Goal: Contribute content: Contribute content

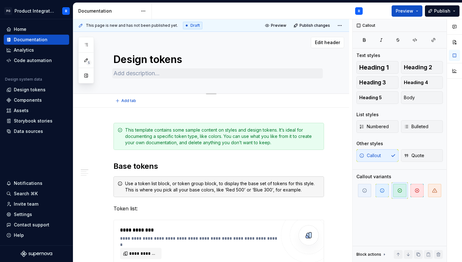
type textarea "*"
click at [139, 73] on textarea at bounding box center [217, 73] width 211 height 10
paste textarea "ProAlpha provides design tokens for color, typography, spacing, and component m…"
type textarea "ProAlpha provides design tokens for color, typography, spacing, and component m…"
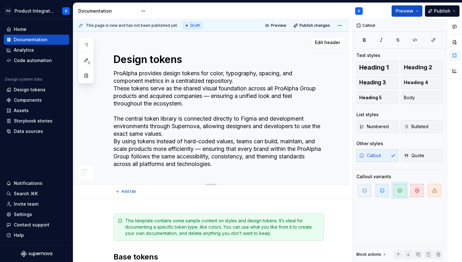
click at [156, 115] on textarea "ProAlpha provides design tokens for color, typography, spacing, and component m…" at bounding box center [217, 118] width 211 height 101
type textarea "*"
type textarea "ProAlpha provides design tokens for color, typography, spacing, and component m…"
type textarea "*"
click at [150, 95] on textarea "ProAlpha provides design tokens for color, typography, spacing, and component m…" at bounding box center [217, 118] width 211 height 101
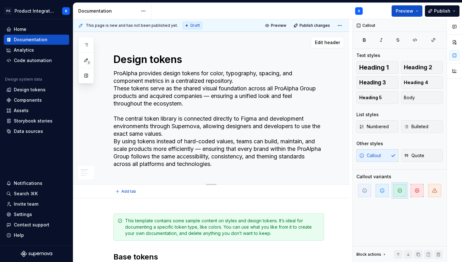
click at [167, 95] on textarea "ProAlpha provides design tokens for color, typography, spacing, and component m…" at bounding box center [217, 118] width 211 height 101
type textarea "ProAlpha provides design tokens for color, typography, spacing, and component m…"
click at [192, 101] on textarea "ProAlpha provides design tokens for color, typography, spacing, and component m…" at bounding box center [217, 118] width 211 height 101
type textarea "*"
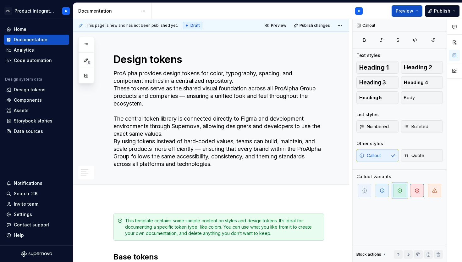
type textarea "ProAlpha provides design tokens for color, typography, spacing, and component m…"
click at [211, 126] on textarea "ProAlpha provides design tokens for color, typography, spacing, and component m…" at bounding box center [217, 118] width 211 height 101
click at [295, 164] on textarea "ProAlpha provides design tokens for color, typography, spacing, and component m…" at bounding box center [217, 118] width 211 height 101
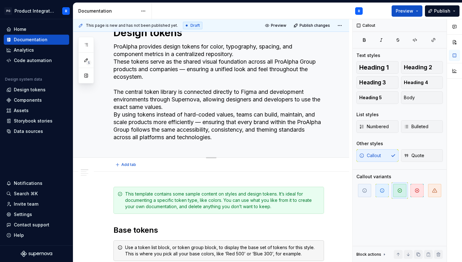
scroll to position [28, 0]
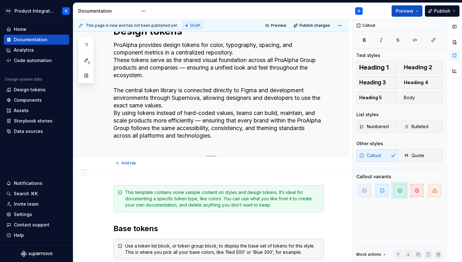
type textarea "*"
click at [189, 67] on textarea "ProAlpha provides design tokens for color, typography, spacing, and component m…" at bounding box center [217, 90] width 211 height 101
type textarea "ProAlpha provides design tokens for color, typography, spacing, and component m…"
type textarea "*"
type textarea "ProAlpha provides design tokens for color, typography, spacing, and component m…"
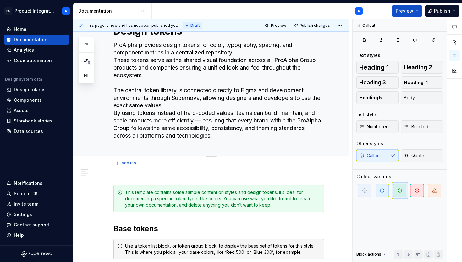
type textarea "*"
type textarea "ProAlpha provides design tokens for color, typography, spacing, and component m…"
type textarea "*"
type textarea "ProAlpha provides design tokens for color, typography, spacing, and component m…"
type textarea "*"
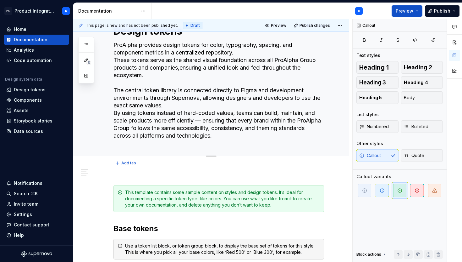
type textarea "ProAlpha provides design tokens for color, typography, spacing, and component m…"
click at [205, 122] on textarea "ProAlpha provides design tokens for color, typography, spacing, and component m…" at bounding box center [217, 90] width 211 height 101
type textarea "*"
type textarea "ProAlpha provides design tokens for color, typography, spacing, and component m…"
type textarea "*"
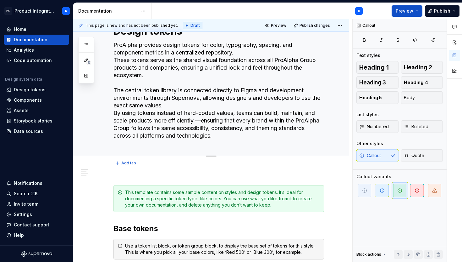
type textarea "ProAlpha provides design tokens for color, typography, spacing, and component m…"
type textarea "*"
type textarea "ProAlpha provides design tokens for color, typography, spacing, and component m…"
type textarea "*"
type textarea "ProAlpha provides design tokens for color, typography, spacing, and component m…"
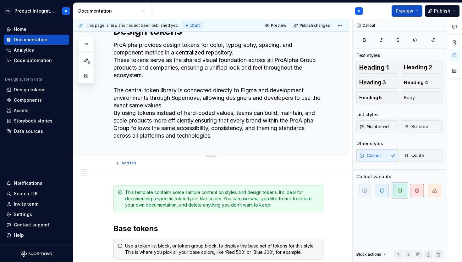
type textarea "*"
type textarea "ProAlpha provides design tokens for color, typography, spacing, and component m…"
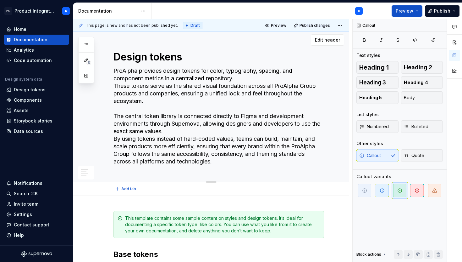
scroll to position [0, 0]
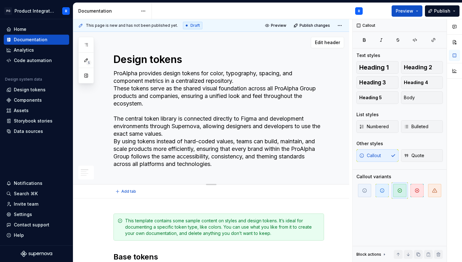
drag, startPoint x: 217, startPoint y: 136, endPoint x: 114, endPoint y: 73, distance: 120.6
click at [114, 73] on textarea "ProAlpha provides design tokens for color, typography, spacing, and component m…" at bounding box center [217, 118] width 211 height 101
type textarea "*"
type textarea "ProAlpha provides design tokens for color, typography, spacing, and component m…"
type textarea "*"
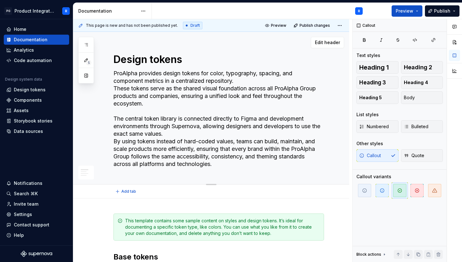
click at [209, 106] on textarea "ProAlpha provides design tokens for color, typography, spacing, and component m…" at bounding box center [217, 118] width 211 height 101
drag, startPoint x: 219, startPoint y: 165, endPoint x: 108, endPoint y: 75, distance: 141.9
click at [108, 75] on div "Design tokens ProAlpha provides design tokens for color, typography, spacing, a…" at bounding box center [211, 108] width 276 height 152
paste textarea "acquired companies — connecting design and development in one consistent source…"
type textarea "ProAlpha provides design tokens for color, typography, spacing, and component m…"
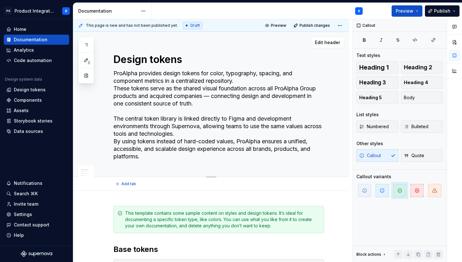
type textarea "*"
click at [159, 96] on textarea "ProAlpha provides design tokens for color, typography, spacing, and component m…" at bounding box center [217, 114] width 211 height 93
type textarea "ProAlpha provides design tokens for color, typography, spacing, and component m…"
type textarea "*"
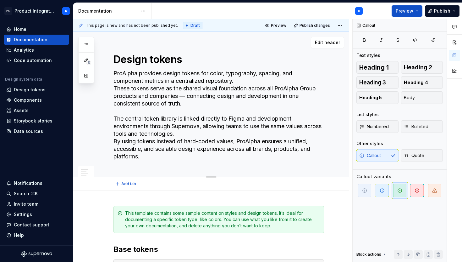
click at [189, 97] on textarea "ProAlpha provides design tokens for color, typography, spacing, and component m…" at bounding box center [217, 114] width 211 height 93
type textarea "ProAlpha provides design tokens for color, typography, spacing, and component m…"
type textarea "*"
type textarea "ProAlpha provides design tokens for color, typography, spacing, and component m…"
type textarea "*"
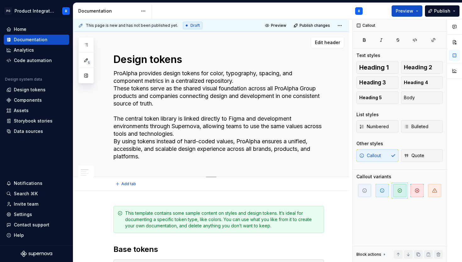
type textarea "ProAlpha provides design tokens for color, typography, spacing, and component m…"
type textarea "*"
type textarea "ProAlpha provides design tokens for color, typography, spacing, and component m…"
type textarea "*"
type textarea "ProAlpha provides design tokens for color, typography, spacing, and component m…"
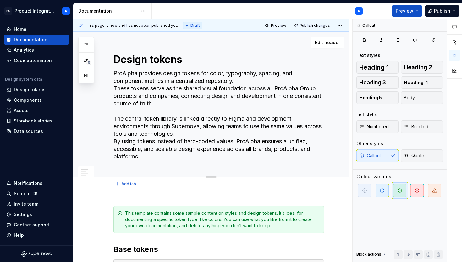
click at [200, 107] on textarea "ProAlpha provides design tokens for color, typography, spacing, and component m…" at bounding box center [217, 114] width 211 height 93
click at [199, 127] on textarea "ProAlpha provides design tokens for color, typography, spacing, and component m…" at bounding box center [217, 114] width 211 height 93
click at [203, 132] on textarea "ProAlpha provides design tokens for color, typography, spacing, and component m…" at bounding box center [217, 114] width 211 height 93
click at [204, 157] on textarea "ProAlpha provides design tokens for color, typography, spacing, and component m…" at bounding box center [217, 114] width 211 height 93
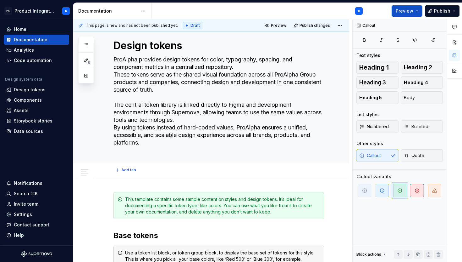
type textarea "*"
type textarea "ProAlpha provides design tokens for color, typography, spacing, and component m…"
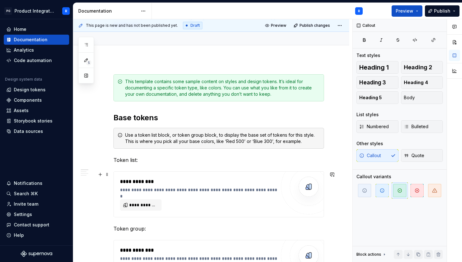
scroll to position [132, 0]
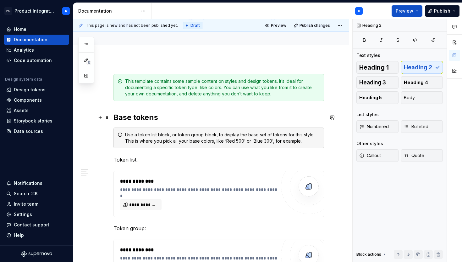
click at [150, 119] on h2 "Base tokens" at bounding box center [219, 117] width 211 height 10
click at [107, 117] on span at bounding box center [107, 117] width 5 height 9
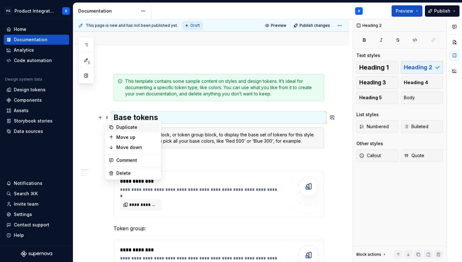
click at [129, 129] on div "Duplicate" at bounding box center [136, 127] width 41 height 6
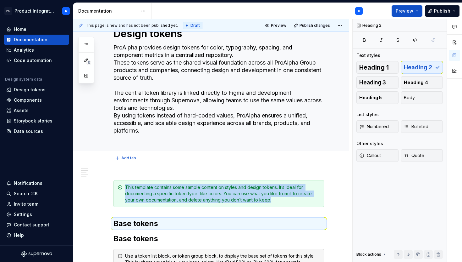
scroll to position [0, 0]
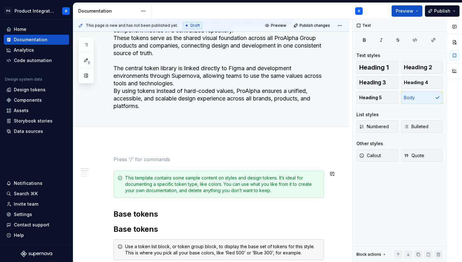
scroll to position [51, 0]
click at [120, 157] on p at bounding box center [219, 159] width 211 height 8
click at [412, 70] on span "Heading 2" at bounding box center [418, 67] width 28 height 6
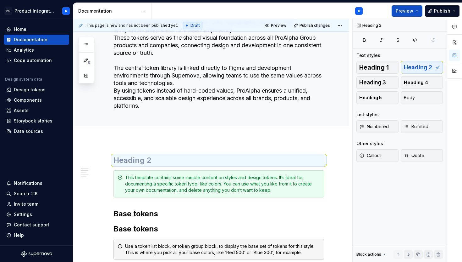
type textarea "*"
click at [132, 162] on h2 at bounding box center [219, 160] width 211 height 10
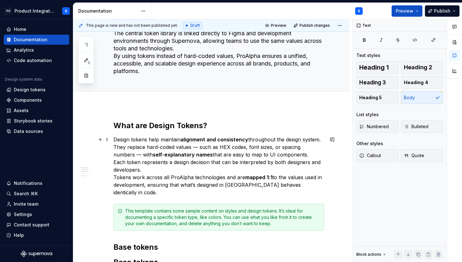
scroll to position [86, 0]
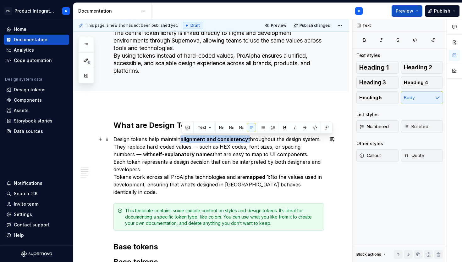
drag, startPoint x: 249, startPoint y: 139, endPoint x: 182, endPoint y: 140, distance: 67.0
click at [182, 140] on p "Design tokens help maintain alignment and consistency throughout the design sys…" at bounding box center [219, 165] width 211 height 60
click at [283, 129] on button "button" at bounding box center [284, 127] width 9 height 9
click at [217, 164] on p "Design tokens help maintain alignment and consistency throughout the design sys…" at bounding box center [219, 165] width 211 height 60
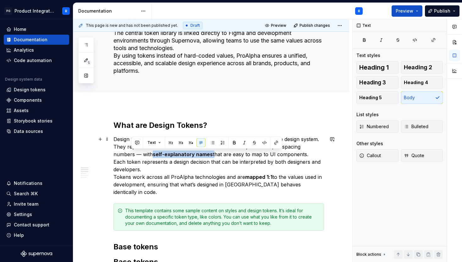
drag, startPoint x: 190, startPoint y: 155, endPoint x: 132, endPoint y: 155, distance: 58.2
click at [132, 155] on p "Design tokens help maintain alignment and consistency throughout the design sys…" at bounding box center [219, 165] width 211 height 60
click at [231, 142] on button "button" at bounding box center [234, 142] width 9 height 9
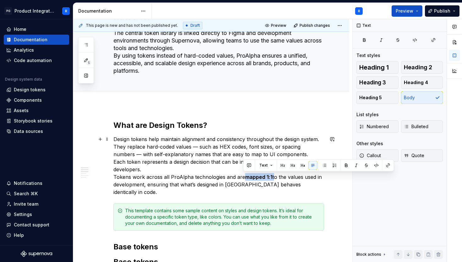
drag, startPoint x: 272, startPoint y: 177, endPoint x: 243, endPoint y: 177, distance: 28.6
click at [243, 177] on p "Design tokens help maintain alignment and consistency throughout the design sys…" at bounding box center [219, 165] width 211 height 60
click at [345, 166] on button "button" at bounding box center [346, 165] width 9 height 9
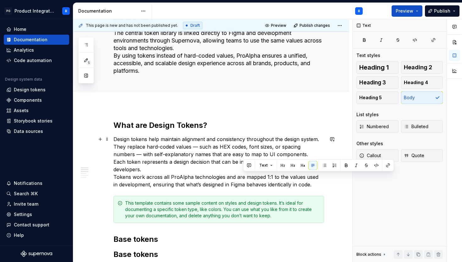
click at [304, 180] on p "Design tokens help maintain alignment and consistency throughout the design sys…" at bounding box center [219, 161] width 211 height 53
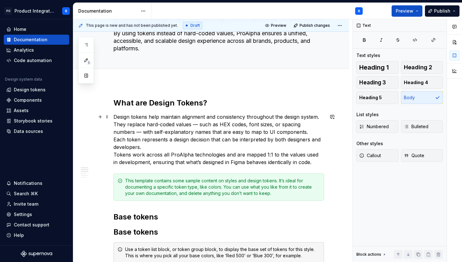
scroll to position [109, 0]
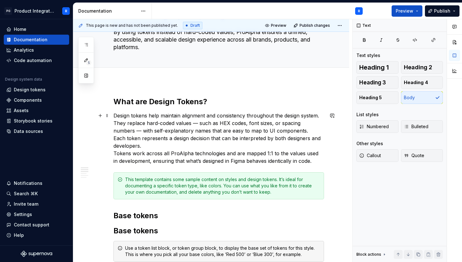
click at [311, 158] on p "Design tokens help maintain alignment and consistency throughout the design sys…" at bounding box center [219, 138] width 211 height 53
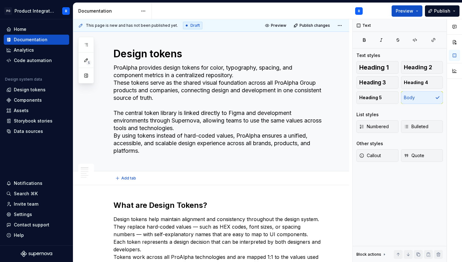
scroll to position [0, 0]
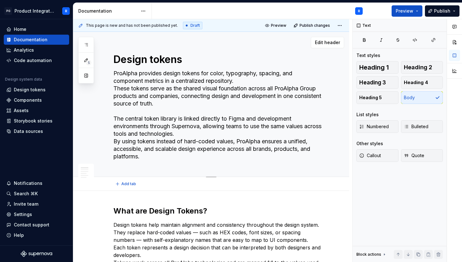
click at [175, 137] on textarea "ProAlpha provides design tokens for color, typography, spacing, and component m…" at bounding box center [217, 114] width 211 height 93
click at [281, 26] on span "Preview" at bounding box center [278, 25] width 15 height 5
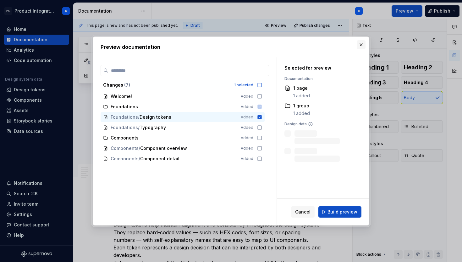
click at [360, 45] on button "button" at bounding box center [361, 44] width 9 height 9
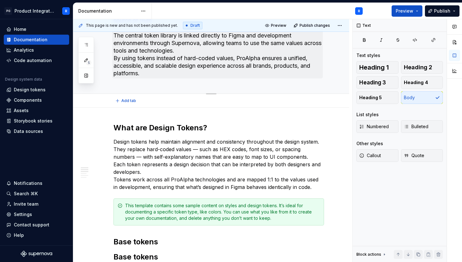
scroll to position [88, 0]
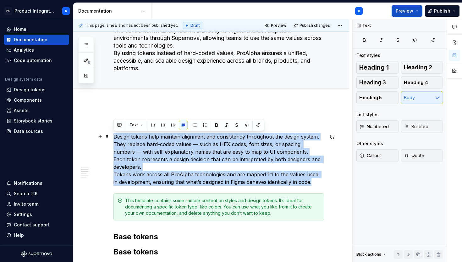
drag, startPoint x: 313, startPoint y: 181, endPoint x: 111, endPoint y: 137, distance: 206.3
copy p "Design tokens help maintain alignment and consistency throughout the design sys…"
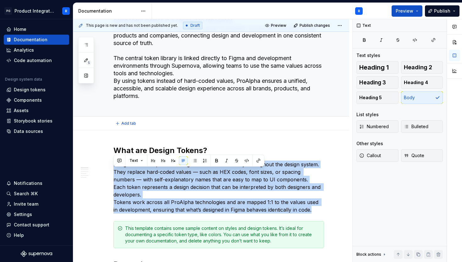
scroll to position [52, 0]
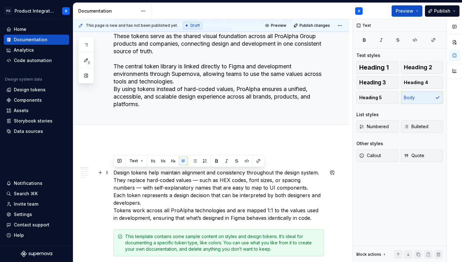
click at [227, 188] on p "Design tokens help maintain alignment and consistency throughout the design sys…" at bounding box center [219, 195] width 211 height 53
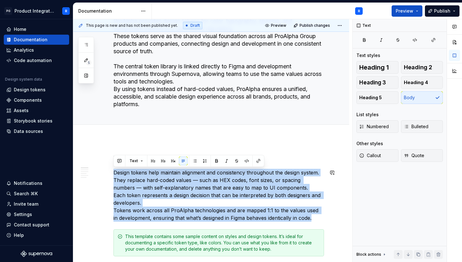
drag, startPoint x: 309, startPoint y: 218, endPoint x: 114, endPoint y: 168, distance: 201.9
click at [114, 169] on p "Design tokens help maintain alignment and consistency throughout the design sys…" at bounding box center [219, 195] width 211 height 53
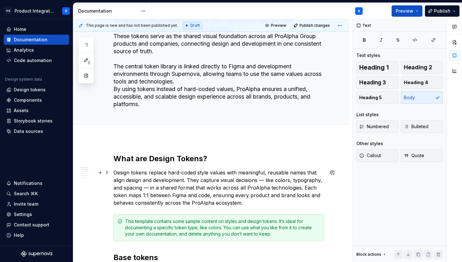
click at [167, 184] on p "Design tokens replace hard-coded style values with meaningful, reusable names t…" at bounding box center [219, 188] width 211 height 38
click at [125, 188] on p "Design tokens replace hard-coded style values with meaningful, reusable names t…" at bounding box center [219, 188] width 211 height 38
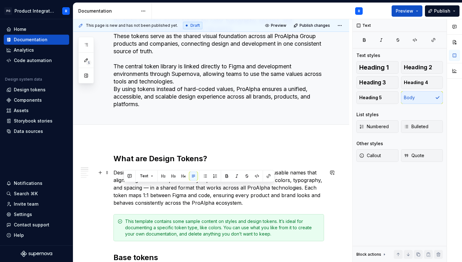
click at [205, 194] on p "Design tokens replace hard-coded style values with meaningful, reusable names t…" at bounding box center [219, 188] width 211 height 38
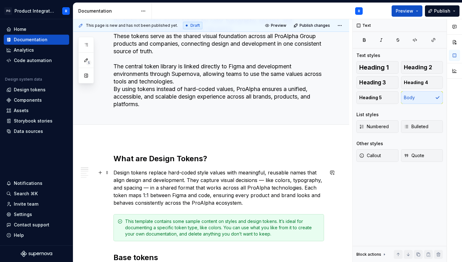
click at [259, 200] on p "Design tokens replace hard-coded style values with meaningful, reusable names t…" at bounding box center [219, 188] width 211 height 38
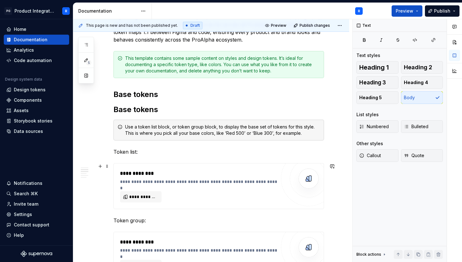
scroll to position [216, 0]
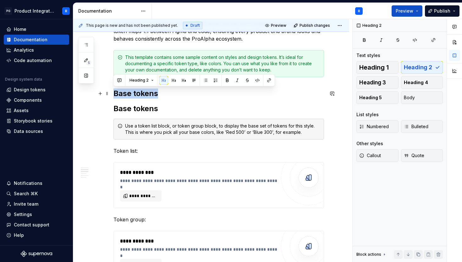
drag, startPoint x: 156, startPoint y: 95, endPoint x: 111, endPoint y: 95, distance: 45.0
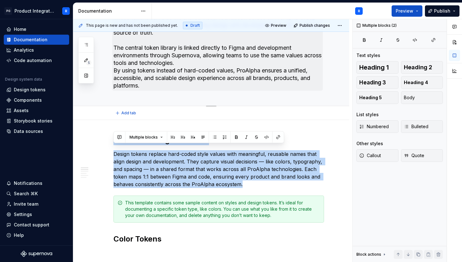
scroll to position [60, 0]
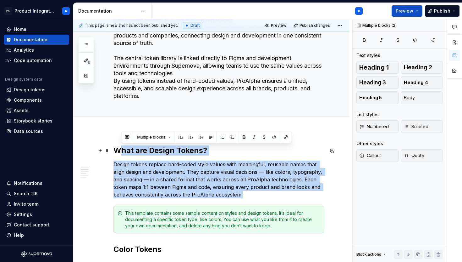
drag, startPoint x: 253, startPoint y: 103, endPoint x: 119, endPoint y: 151, distance: 142.3
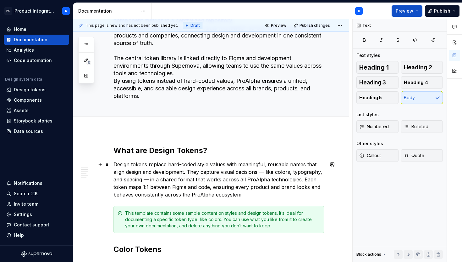
click at [248, 195] on p "Design tokens replace hard-coded style values with meaningful, reusable names t…" at bounding box center [219, 179] width 211 height 38
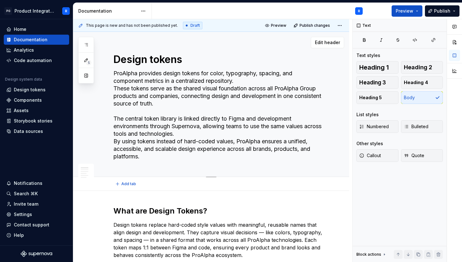
click at [114, 59] on textarea "Design tokens" at bounding box center [217, 59] width 211 height 15
click at [113, 58] on textarea "Design tokens" at bounding box center [217, 59] width 211 height 15
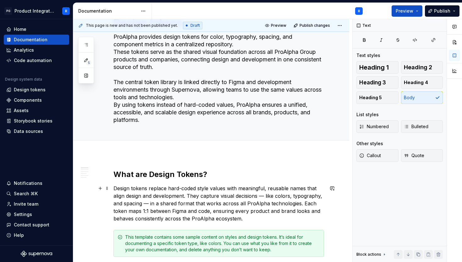
drag, startPoint x: 114, startPoint y: 58, endPoint x: 272, endPoint y: 222, distance: 227.5
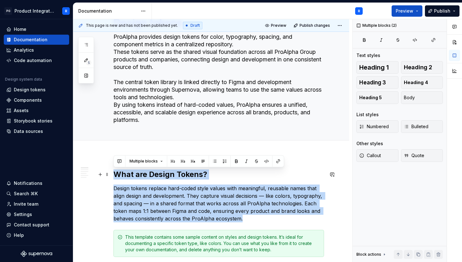
drag, startPoint x: 245, startPoint y: 219, endPoint x: 114, endPoint y: 175, distance: 138.1
copy div "What are Design Tokens? Design tokens replace hard-coded style values with mean…"
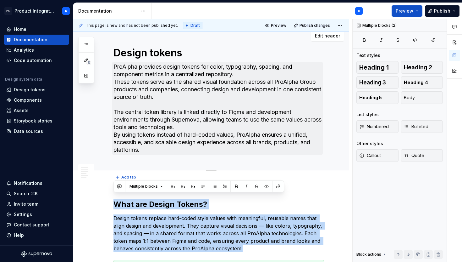
scroll to position [3, 0]
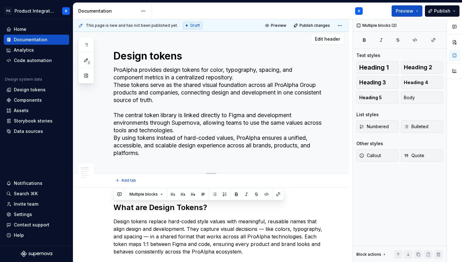
click at [143, 157] on textarea "ProAlpha provides design tokens for color, typography, spacing, and component m…" at bounding box center [217, 111] width 211 height 93
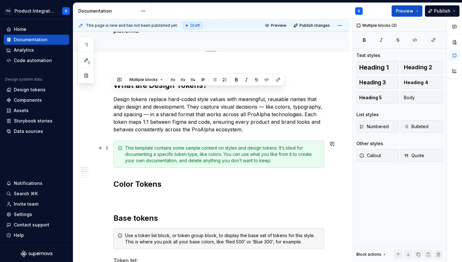
scroll to position [127, 0]
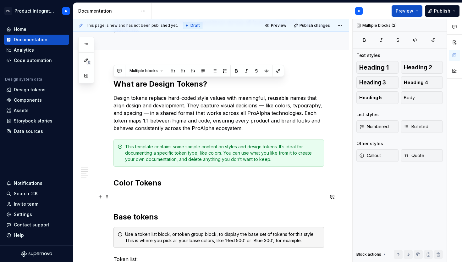
click at [179, 195] on p at bounding box center [219, 197] width 211 height 8
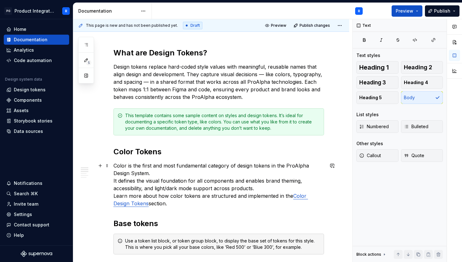
scroll to position [159, 0]
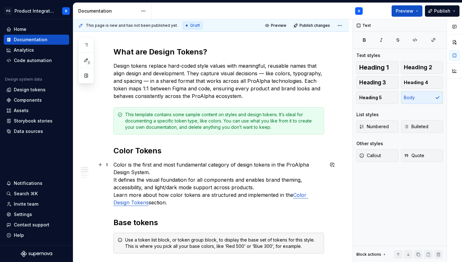
click at [114, 180] on p "Color is the first and most fundamental category of design tokens in the ProAlp…" at bounding box center [219, 183] width 211 height 45
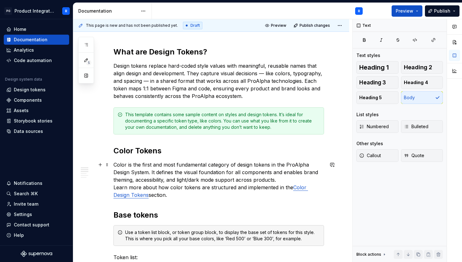
click at [173, 195] on p "Color is the first and most fundamental category of design tokens in the ProAlp…" at bounding box center [219, 180] width 211 height 38
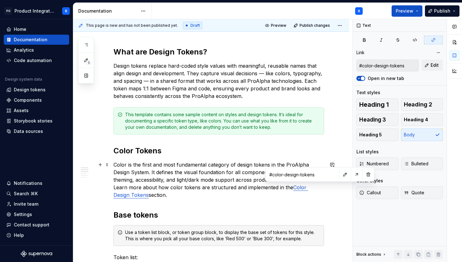
click at [308, 188] on link "Color Design Tokens" at bounding box center [211, 191] width 195 height 14
click at [364, 173] on button "button" at bounding box center [368, 174] width 9 height 9
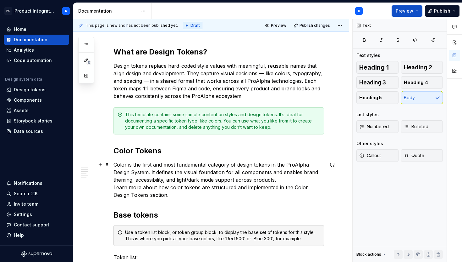
click at [279, 198] on p "Color is the first and most fundamental category of design tokens in the ProAlp…" at bounding box center [219, 180] width 211 height 38
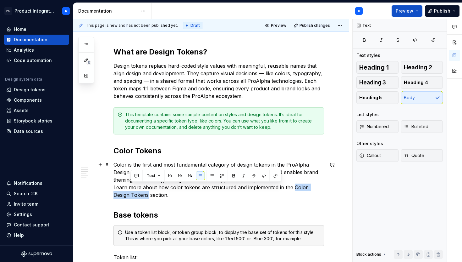
drag, startPoint x: 118, startPoint y: 191, endPoint x: 291, endPoint y: 186, distance: 173.3
click at [291, 186] on p "Color is the first and most fundamental category of design tokens in the ProAlp…" at bounding box center [219, 180] width 211 height 38
click at [273, 176] on button "button" at bounding box center [275, 175] width 9 height 9
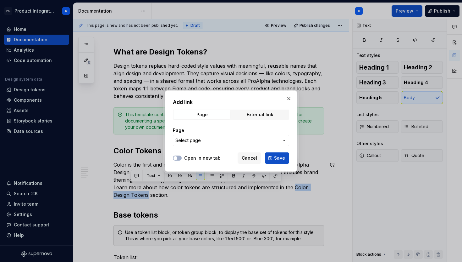
click at [248, 142] on span "Select page" at bounding box center [227, 140] width 104 height 6
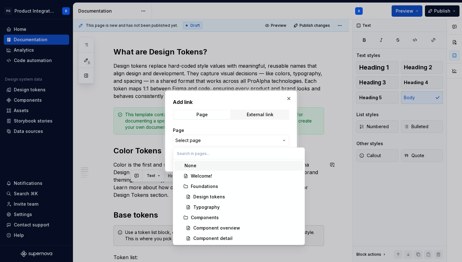
click at [241, 126] on div "Add link Page External link Page Select page Open in new tab Cancel Save" at bounding box center [231, 131] width 462 height 262
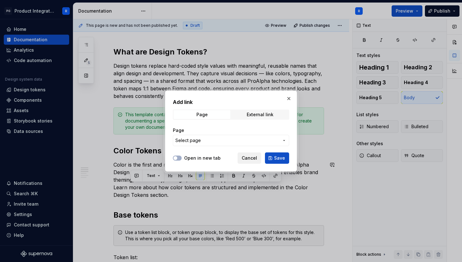
click at [250, 158] on span "Cancel" at bounding box center [249, 158] width 15 height 6
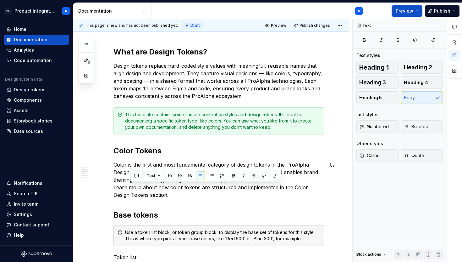
click at [223, 197] on p "Color is the first and most fundamental category of design tokens in the ProAlp…" at bounding box center [219, 180] width 211 height 38
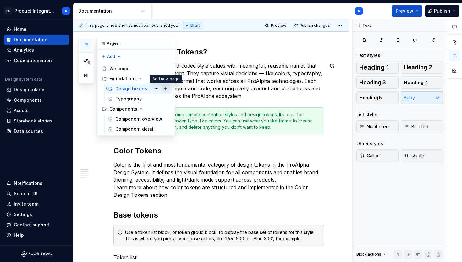
click at [167, 90] on button "Page tree" at bounding box center [165, 88] width 9 height 9
type textarea "*"
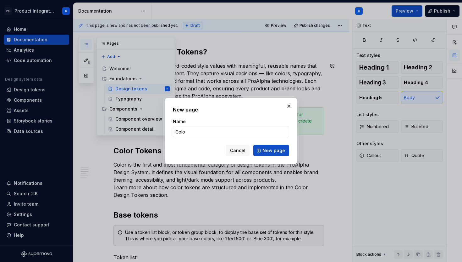
type input "ColoR"
type textarea "*"
type input "Color Tokens"
click at [265, 152] on span "New page" at bounding box center [274, 150] width 23 height 6
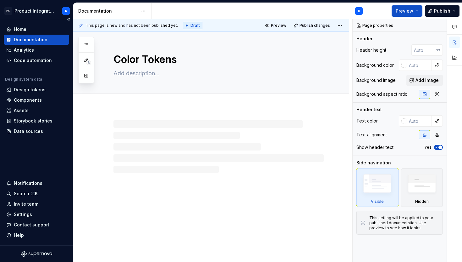
click at [33, 41] on div "Documentation" at bounding box center [31, 39] width 34 height 6
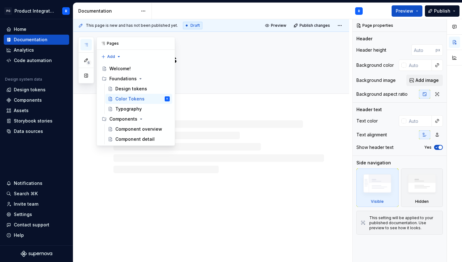
click at [85, 47] on icon "button" at bounding box center [86, 44] width 5 height 5
click at [132, 89] on div "Design tokens" at bounding box center [131, 89] width 32 height 6
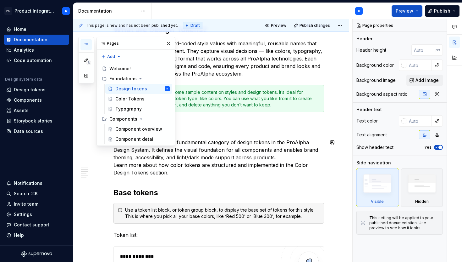
scroll to position [208, 0]
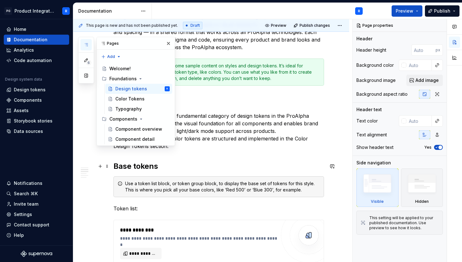
click at [238, 141] on p "Color is the first and most fundamental category of design tokens in the ProAlp…" at bounding box center [219, 131] width 211 height 38
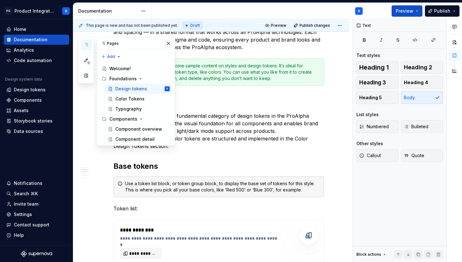
click at [167, 45] on button "button" at bounding box center [168, 43] width 9 height 9
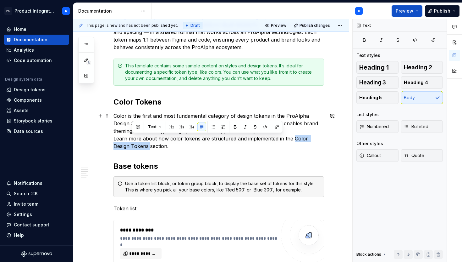
drag, startPoint x: 292, startPoint y: 138, endPoint x: 133, endPoint y: 147, distance: 159.3
click at [133, 147] on p "Color is the first and most fundamental category of design tokens in the ProAlp…" at bounding box center [219, 131] width 211 height 38
click at [280, 128] on button "button" at bounding box center [277, 126] width 9 height 9
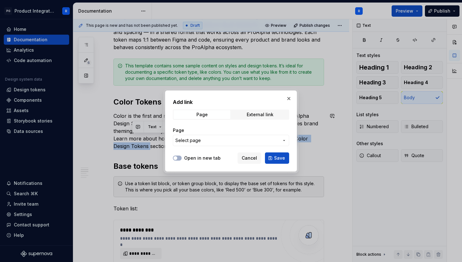
click at [259, 138] on span "Select page" at bounding box center [227, 140] width 104 height 6
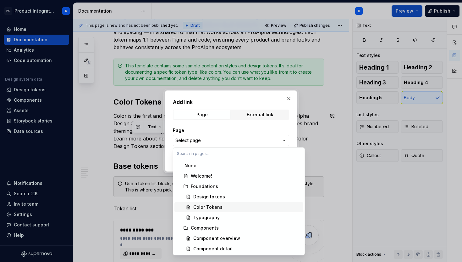
click at [216, 207] on div "Color Tokens" at bounding box center [207, 207] width 29 height 6
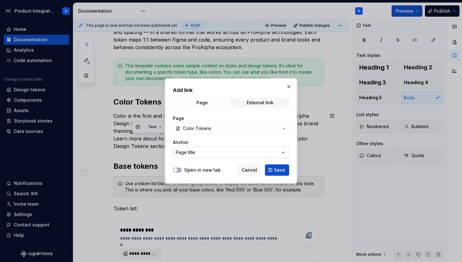
click at [259, 154] on button "Page title" at bounding box center [231, 152] width 116 height 11
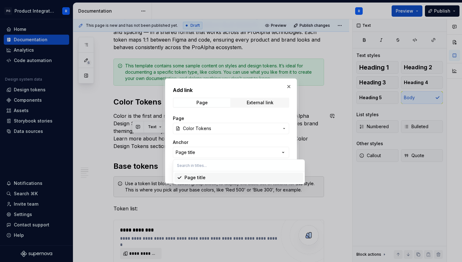
click at [291, 141] on div "Add link Page External link Page Color Tokens Anchor Page title Open in new tab…" at bounding box center [231, 131] width 462 height 262
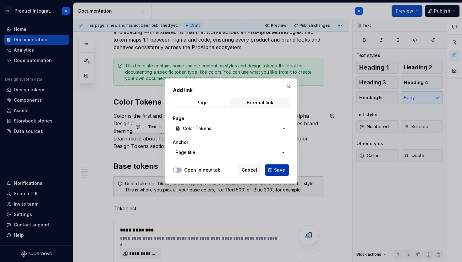
click at [281, 170] on span "Save" at bounding box center [279, 170] width 11 height 6
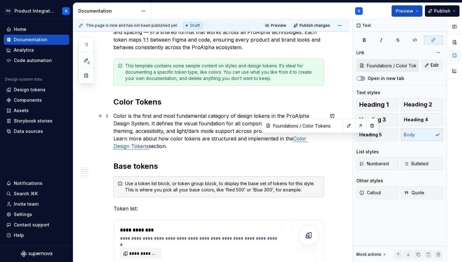
click at [308, 135] on link "Color Design Tokens" at bounding box center [211, 142] width 195 height 14
click at [297, 125] on input "Foundations / Color Tokens" at bounding box center [306, 125] width 71 height 11
click at [311, 126] on input "Foundations / Color Tokens" at bounding box center [306, 125] width 71 height 11
click at [356, 126] on button "button" at bounding box center [360, 125] width 9 height 9
type textarea "*"
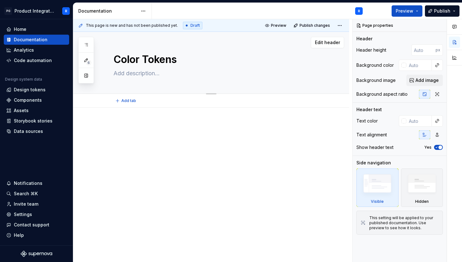
click at [177, 75] on textarea at bounding box center [217, 73] width 211 height 10
paste textarea "Color tokens define the visual foundation of all ProAlpha interfaces. They enab…"
type textarea "*"
type textarea "Color tokens define the visual foundation of all ProAlpha interfaces. They enab…"
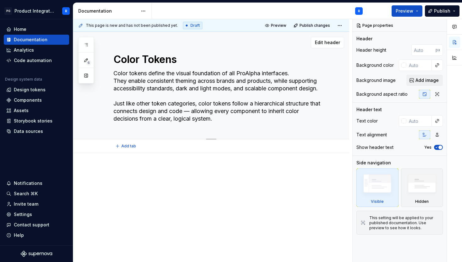
click at [204, 110] on textarea "Color tokens define the visual foundation of all ProAlpha interfaces. They enab…" at bounding box center [217, 95] width 211 height 55
type textarea "*"
type textarea "Color tokens define the visual foundation of all ProAlpha interfaces. They enab…"
type textarea "*"
type textarea "Color tokens define the visual foundation of all ProAlpha interfaces. They enab…"
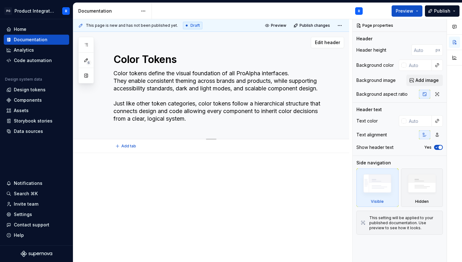
type textarea "*"
type textarea "Color tokens define the visual foundation of all ProAlpha interfaces. They enab…"
type textarea "*"
type textarea "Color tokens define the visual foundation of all ProAlpha interfaces. They enab…"
type textarea "*"
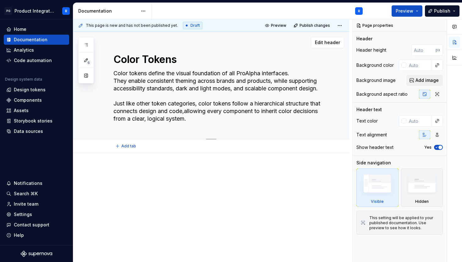
type textarea "Color tokens define the visual foundation of all ProAlpha interfaces. They enab…"
type textarea "*"
type textarea "Color tokens define the visual foundation of all ProAlpha interfaces. They enab…"
click at [186, 171] on p at bounding box center [219, 172] width 211 height 8
click at [172, 157] on div at bounding box center [211, 215] width 276 height 125
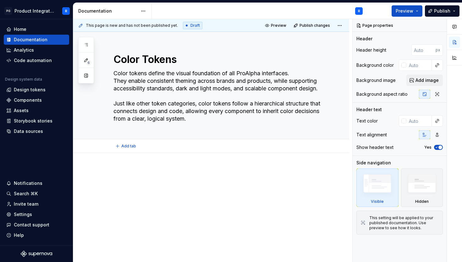
click at [163, 150] on div "Add tab" at bounding box center [219, 145] width 211 height 9
click at [164, 159] on div at bounding box center [211, 215] width 276 height 125
click at [108, 174] on div at bounding box center [211, 215] width 276 height 125
click at [109, 158] on div "This page is new and has not been published yet. Draft Preview Publish changes …" at bounding box center [212, 140] width 279 height 243
click at [119, 160] on div at bounding box center [211, 215] width 276 height 125
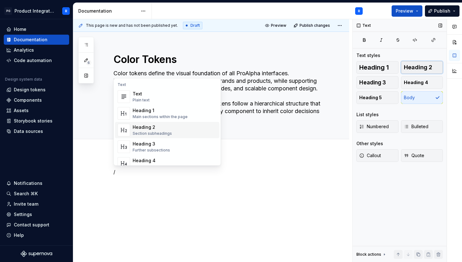
click at [431, 68] on span "Heading 2" at bounding box center [418, 67] width 28 height 6
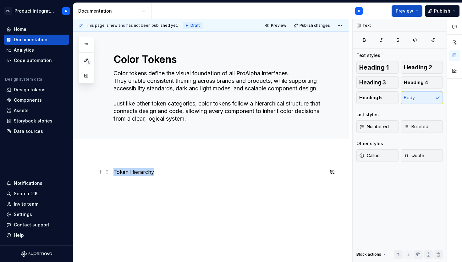
drag, startPoint x: 159, startPoint y: 173, endPoint x: 95, endPoint y: 173, distance: 64.1
click at [95, 173] on div "Token Hierarchy" at bounding box center [211, 215] width 276 height 125
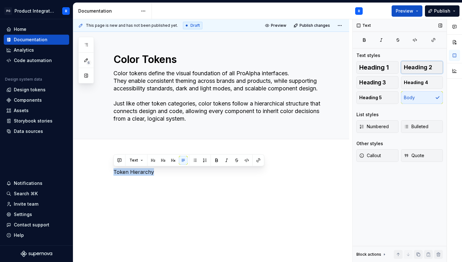
click at [413, 66] on span "Heading 2" at bounding box center [418, 67] width 28 height 6
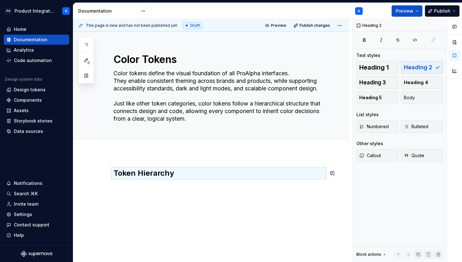
click at [278, 180] on div "Token Hierarchy" at bounding box center [219, 180] width 211 height 24
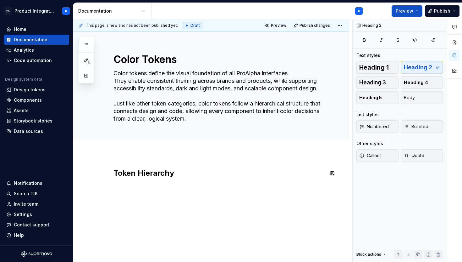
click at [267, 192] on div "Token Hierarchy" at bounding box center [219, 183] width 211 height 31
type textarea "*"
paste div
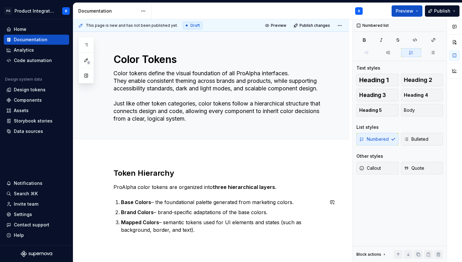
click at [203, 192] on div "Token Hierarchy ProAlpha color tokens are organized into three hierarchical lay…" at bounding box center [219, 200] width 211 height 65
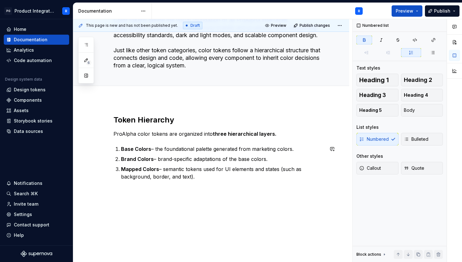
scroll to position [57, 0]
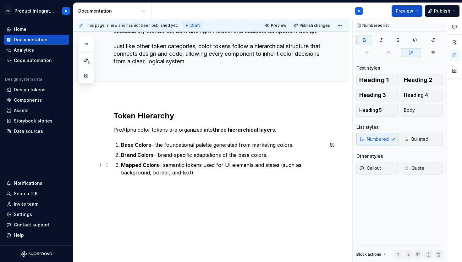
click at [208, 172] on p "Mapped Colors – semantic tokens used for UI elements and states (such as backgr…" at bounding box center [222, 168] width 203 height 15
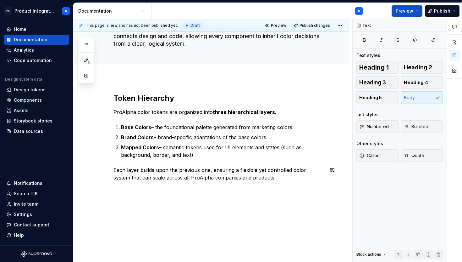
scroll to position [76, 0]
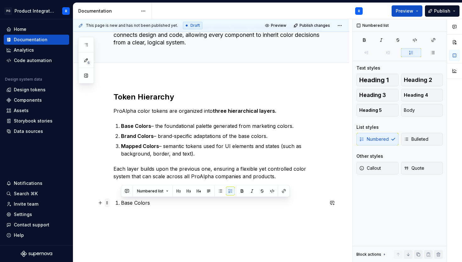
drag, startPoint x: 157, startPoint y: 202, endPoint x: 107, endPoint y: 202, distance: 50.3
click at [114, 202] on div "Token Hierarchy ProAlpha color tokens are organized into three hierarchical lay…" at bounding box center [219, 153] width 211 height 122
click at [188, 192] on button "button" at bounding box center [188, 190] width 9 height 9
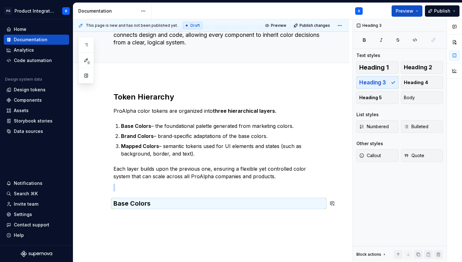
click at [190, 217] on div "Token Hierarchy ProAlpha color tokens are organized into three hierarchical lay…" at bounding box center [211, 185] width 276 height 217
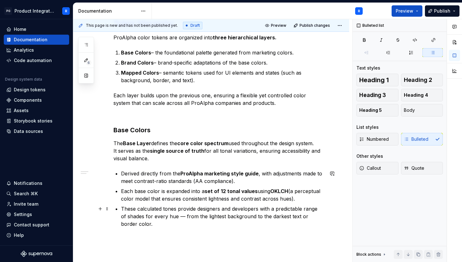
scroll to position [153, 0]
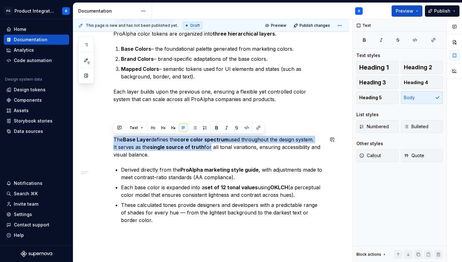
drag, startPoint x: 210, startPoint y: 149, endPoint x: 123, endPoint y: 134, distance: 88.7
click at [123, 134] on div "Token Hierarchy ProAlpha color tokens are organized into three hierarchical lay…" at bounding box center [219, 119] width 211 height 209
click at [213, 127] on button "button" at bounding box center [216, 127] width 9 height 9
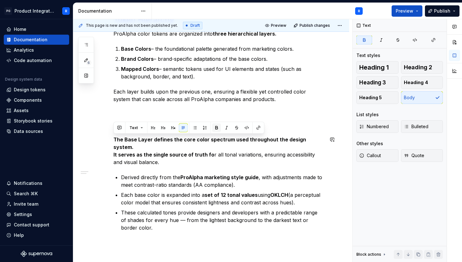
click at [213, 127] on button "button" at bounding box center [216, 127] width 9 height 9
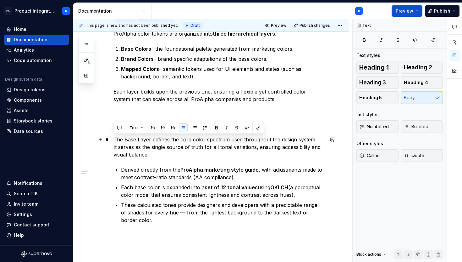
click at [214, 156] on p "The Base Layer defines the core color spectrum used throughout the design syste…" at bounding box center [219, 147] width 211 height 23
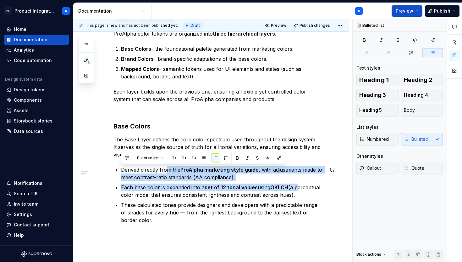
drag, startPoint x: 298, startPoint y: 186, endPoint x: 169, endPoint y: 166, distance: 131.4
click at [169, 166] on ul "Derived directly from the ProAlpha marketing style guide , with adjustments mad…" at bounding box center [222, 195] width 203 height 58
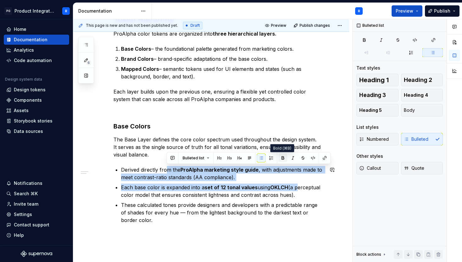
click at [279, 159] on button "button" at bounding box center [283, 157] width 9 height 9
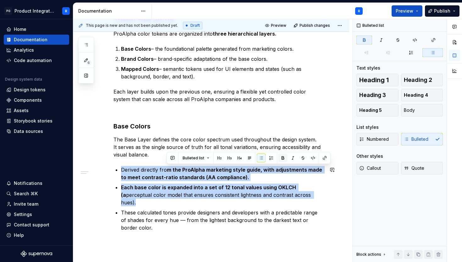
click at [279, 159] on button "button" at bounding box center [283, 157] width 9 height 9
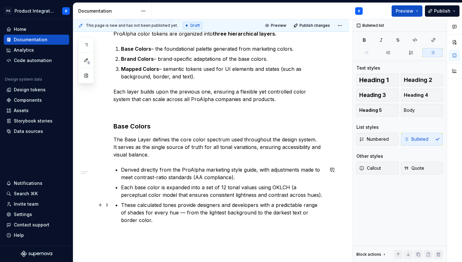
click at [239, 205] on p "These calculated tones provide designers and developers with a predictable rang…" at bounding box center [222, 212] width 203 height 23
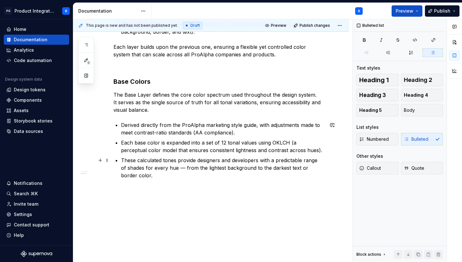
scroll to position [201, 0]
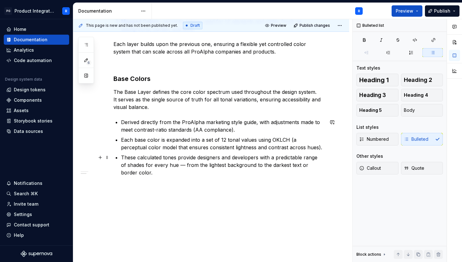
click at [144, 175] on p "These calculated tones provide designers and developers with a predictable rang…" at bounding box center [222, 164] width 203 height 23
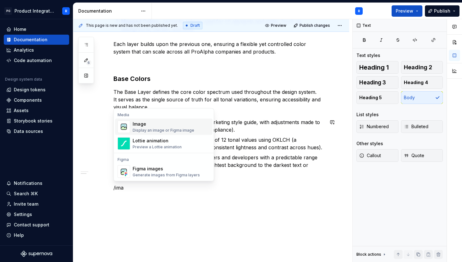
click at [158, 130] on div "Display an image or Figma image" at bounding box center [164, 130] width 62 height 5
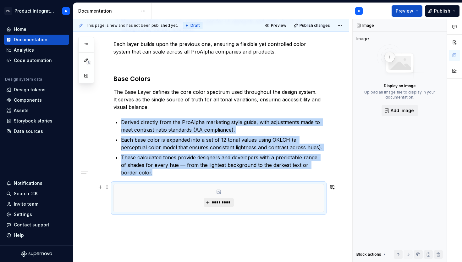
click at [220, 202] on span "*********" at bounding box center [221, 202] width 19 height 5
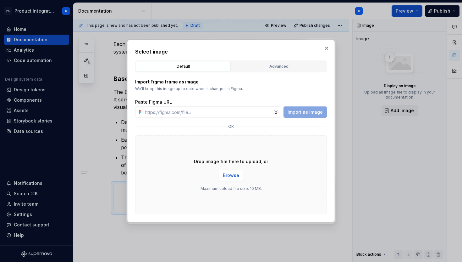
click at [235, 171] on button "Browse" at bounding box center [231, 174] width 25 height 11
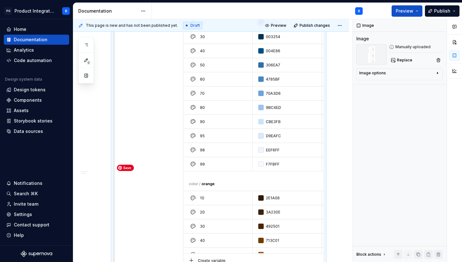
scroll to position [745, 0]
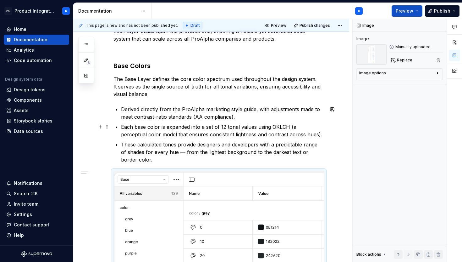
scroll to position [213, 0]
click at [437, 74] on icon "button" at bounding box center [437, 72] width 5 height 5
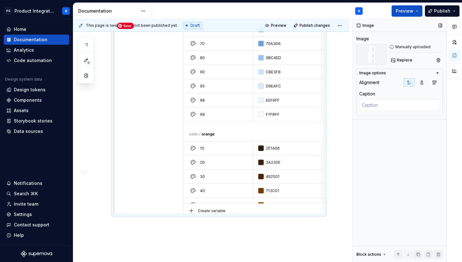
scroll to position [745, 0]
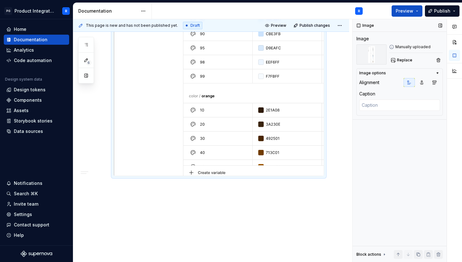
drag, startPoint x: 329, startPoint y: 179, endPoint x: 311, endPoint y: 162, distance: 24.5
click at [311, 162] on div "This page is new and has not been published yet. Draft Preview Publish changes …" at bounding box center [212, 140] width 279 height 243
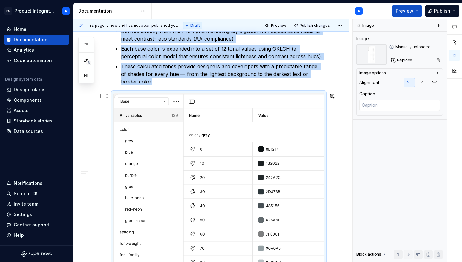
scroll to position [291, 0]
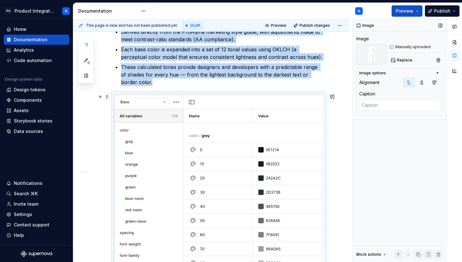
click at [107, 97] on span at bounding box center [107, 96] width 5 height 9
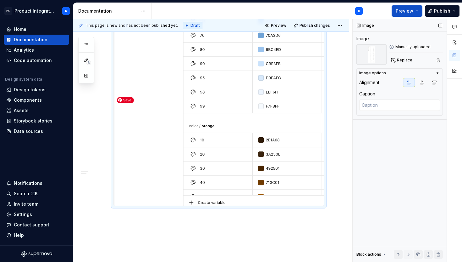
scroll to position [712, 0]
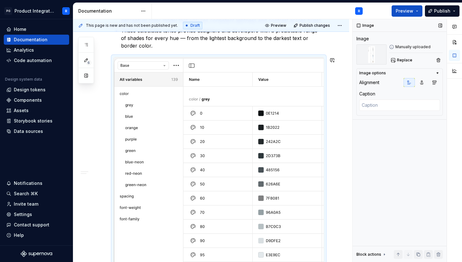
scroll to position [294, 0]
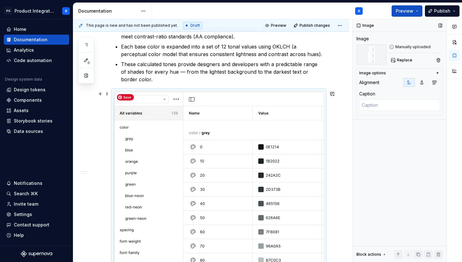
click at [108, 94] on span at bounding box center [107, 93] width 5 height 9
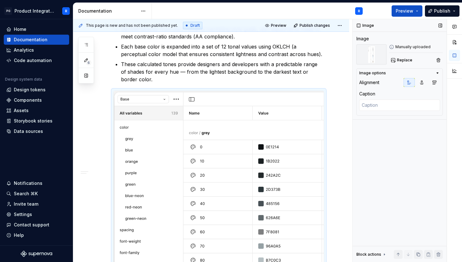
click at [439, 72] on icon "button" at bounding box center [437, 72] width 5 height 5
click at [439, 73] on icon "button" at bounding box center [437, 72] width 5 height 5
click at [375, 61] on img at bounding box center [372, 54] width 30 height 20
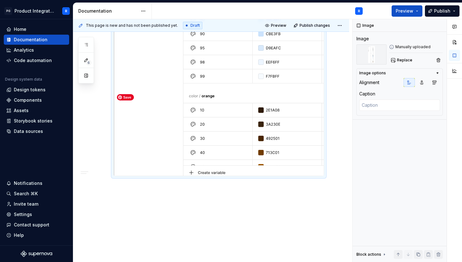
scroll to position [745, 0]
drag, startPoint x: 228, startPoint y: 176, endPoint x: 226, endPoint y: 161, distance: 14.7
click at [424, 83] on icon "button" at bounding box center [421, 82] width 5 height 5
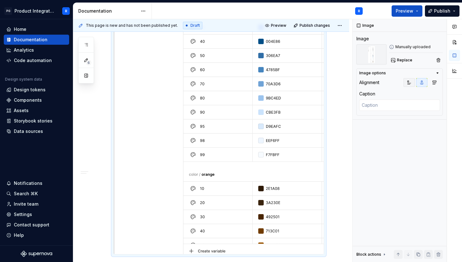
click at [409, 83] on icon "button" at bounding box center [409, 82] width 3 height 3
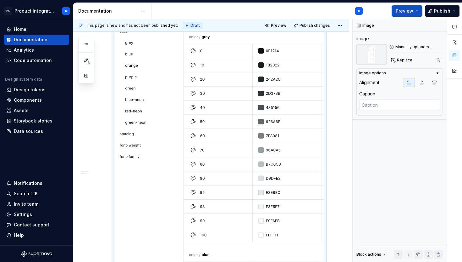
scroll to position [388, 0]
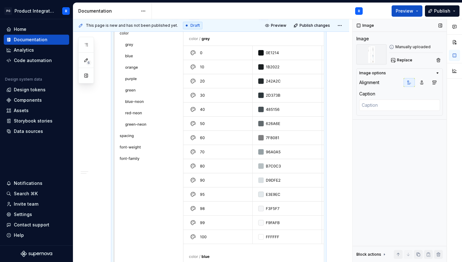
click at [384, 254] on icon at bounding box center [384, 254] width 5 height 5
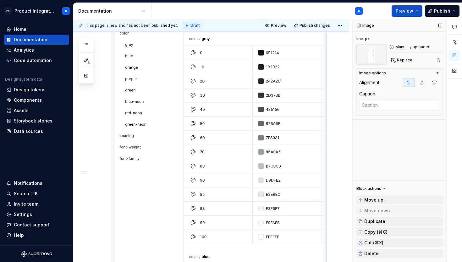
click at [379, 189] on div "Block actions" at bounding box center [369, 188] width 25 height 5
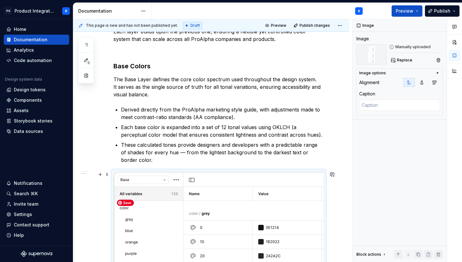
scroll to position [217, 0]
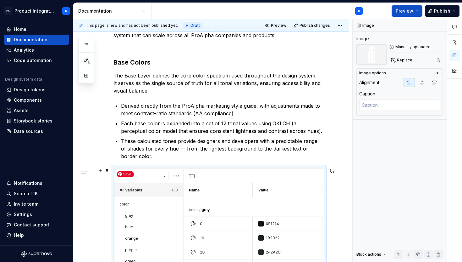
drag, startPoint x: 112, startPoint y: 165, endPoint x: 135, endPoint y: 178, distance: 26.2
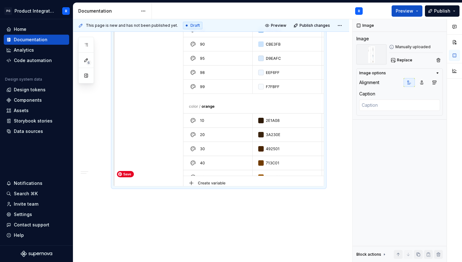
scroll to position [745, 0]
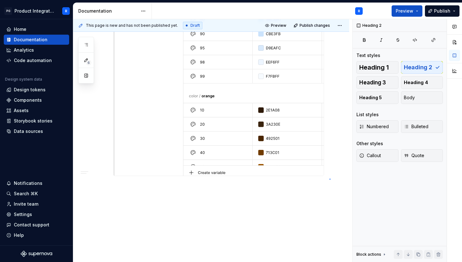
click at [330, 178] on div "This page is new and has not been published yet. Draft Preview Publish changes …" at bounding box center [212, 140] width 279 height 243
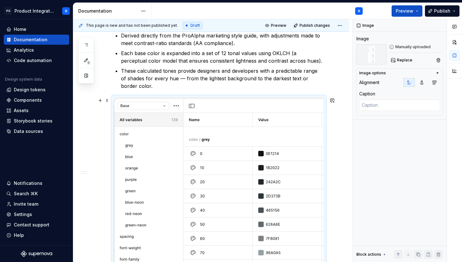
scroll to position [285, 0]
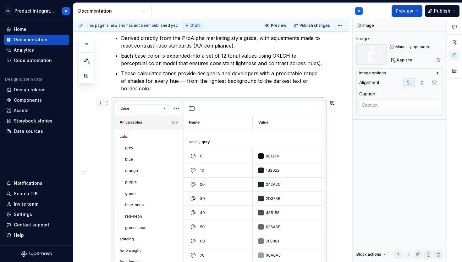
click at [101, 102] on button "button" at bounding box center [100, 102] width 9 height 9
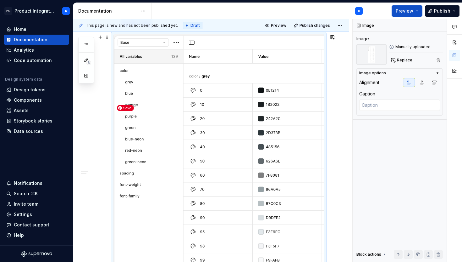
scroll to position [351, 0]
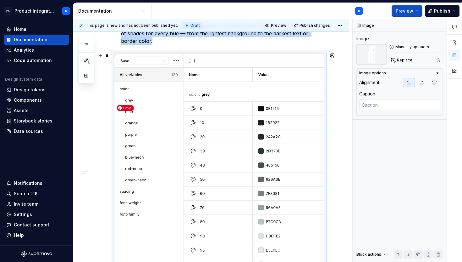
click at [106, 55] on span at bounding box center [107, 55] width 5 height 9
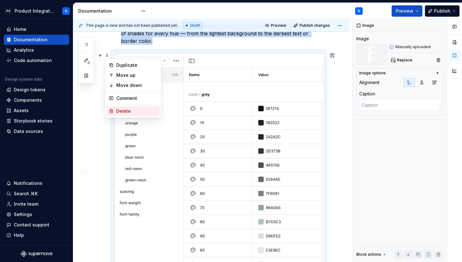
click at [118, 113] on div "Delete" at bounding box center [136, 111] width 41 height 6
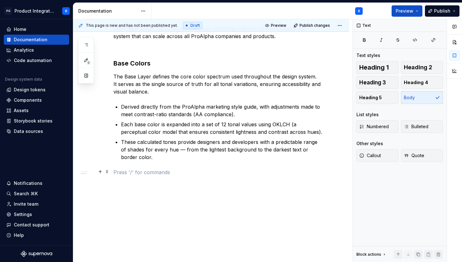
scroll to position [216, 0]
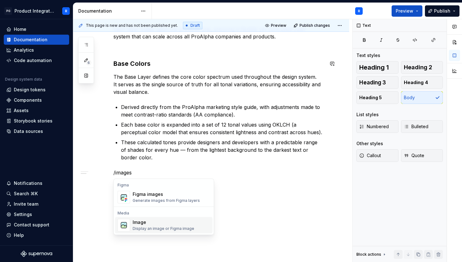
click at [184, 225] on div "Image Display an image or Figma image" at bounding box center [164, 225] width 62 height 12
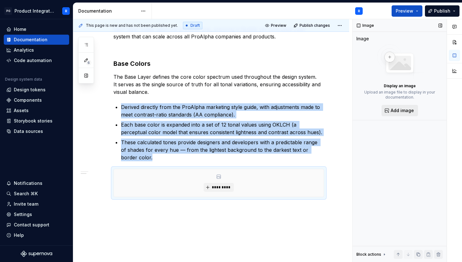
click at [404, 112] on span "Add image" at bounding box center [402, 110] width 23 height 6
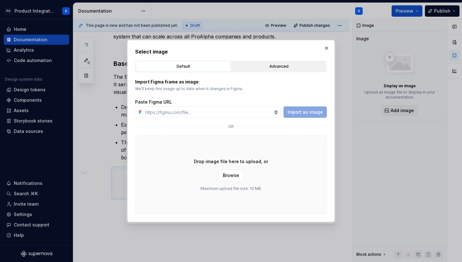
click at [287, 64] on div "Advanced" at bounding box center [279, 66] width 91 height 6
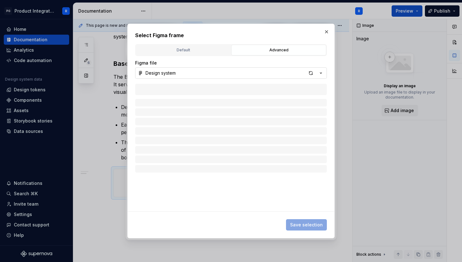
click at [215, 75] on button "Design system" at bounding box center [231, 72] width 192 height 11
click at [214, 75] on div "Select Figma frame Default Advanced Import Figma frame as image We’ll keep this…" at bounding box center [231, 131] width 462 height 262
click at [193, 55] on button "Default" at bounding box center [183, 50] width 95 height 11
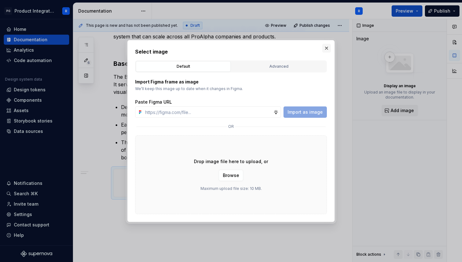
click at [326, 48] on button "button" at bounding box center [326, 48] width 9 height 9
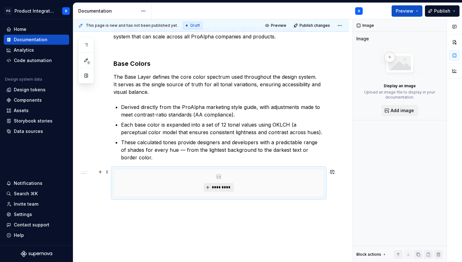
click at [218, 186] on span "*********" at bounding box center [221, 187] width 19 height 5
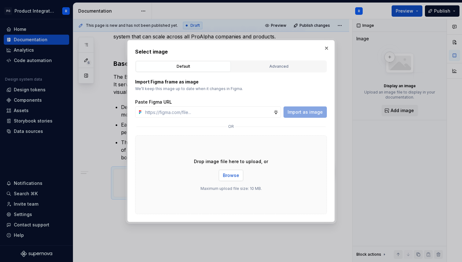
click at [235, 172] on span "Browse" at bounding box center [231, 175] width 16 height 6
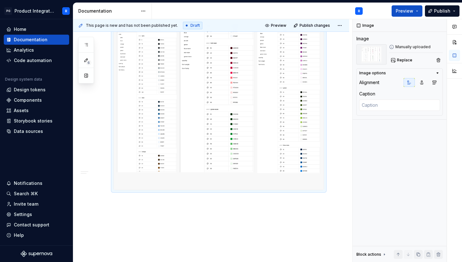
scroll to position [388, 0]
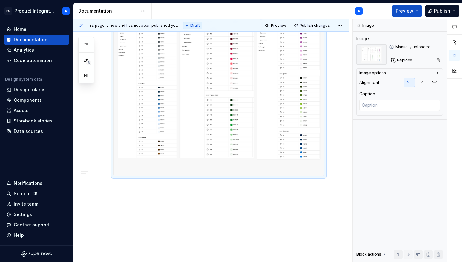
click at [280, 209] on div "This page is new and has not been published yet. Draft Preview Publish changes …" at bounding box center [212, 140] width 279 height 243
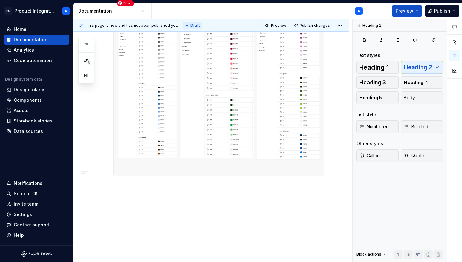
click at [268, 172] on img at bounding box center [219, 87] width 210 height 176
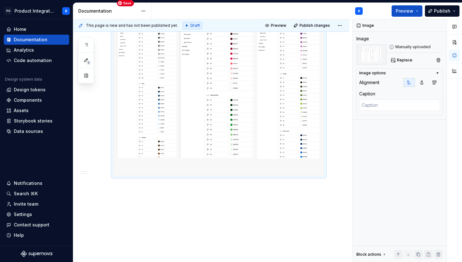
click at [270, 190] on div "This page is new and has not been published yet. Draft Preview Publish changes …" at bounding box center [212, 140] width 279 height 243
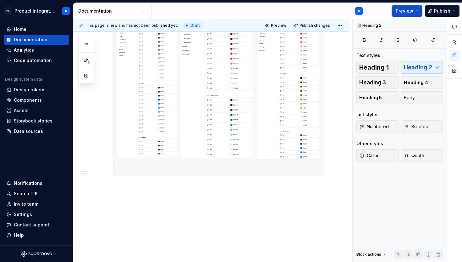
click at [204, 185] on div "Token Hierarchy ProAlpha color tokens are organized into three hierarchical lay…" at bounding box center [211, 15] width 276 height 494
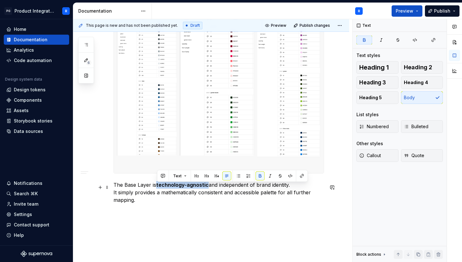
drag, startPoint x: 207, startPoint y: 187, endPoint x: 157, endPoint y: 188, distance: 49.7
click at [157, 188] on strong "technology-agnostic" at bounding box center [182, 184] width 53 height 6
click at [260, 175] on button "button" at bounding box center [260, 175] width 9 height 9
click at [253, 201] on p "The Base Layer is technology-agnostic and independent of brand identity. It sim…" at bounding box center [219, 192] width 211 height 23
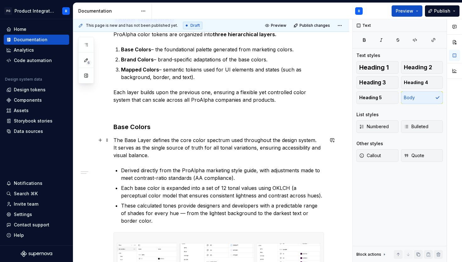
scroll to position [128, 0]
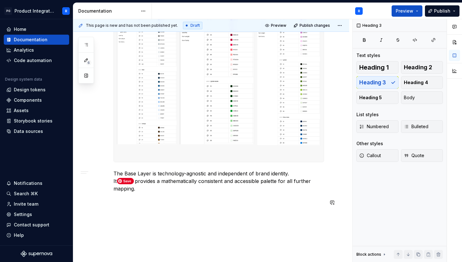
scroll to position [429, 0]
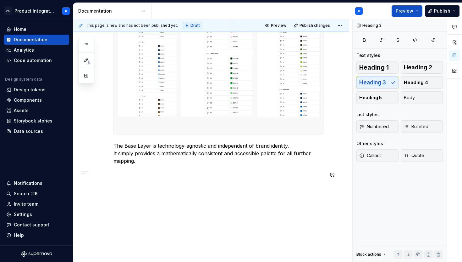
click at [129, 175] on p at bounding box center [219, 172] width 211 height 8
click at [375, 85] on span "Heading 3" at bounding box center [372, 82] width 27 height 6
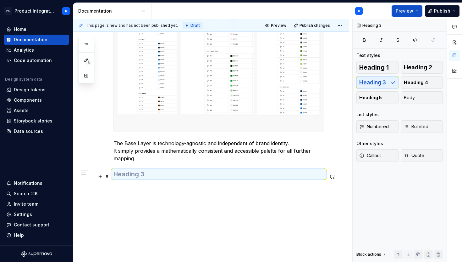
click at [158, 176] on h3 at bounding box center [219, 173] width 211 height 9
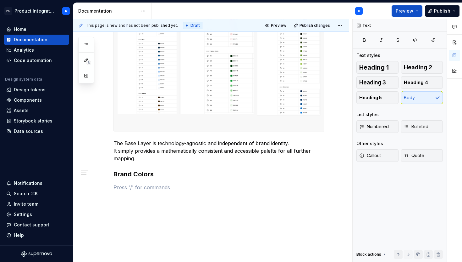
scroll to position [418, 0]
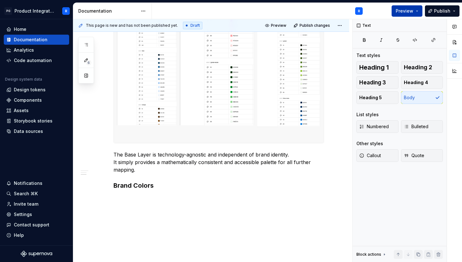
click at [411, 10] on span "Preview" at bounding box center [405, 11] width 18 height 6
type textarea "*"
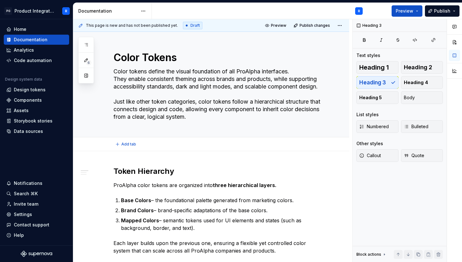
scroll to position [0, 0]
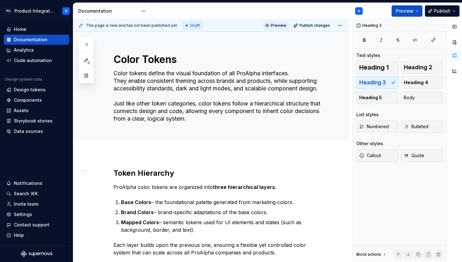
click at [277, 25] on span "Preview" at bounding box center [278, 25] width 15 height 5
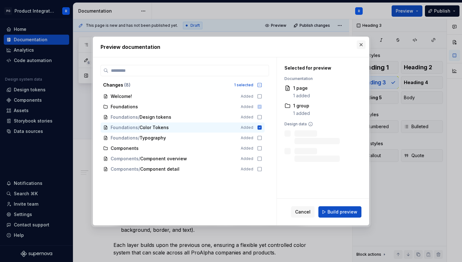
click at [361, 43] on button "button" at bounding box center [361, 44] width 9 height 9
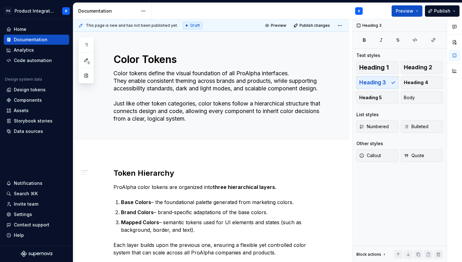
click at [191, 26] on span "Draft" at bounding box center [195, 25] width 9 height 5
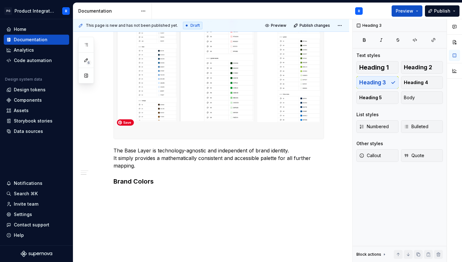
scroll to position [447, 0]
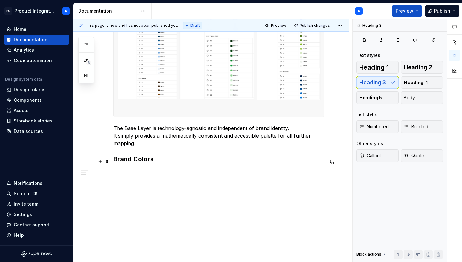
click at [186, 161] on h3 "Brand Colors" at bounding box center [219, 158] width 211 height 9
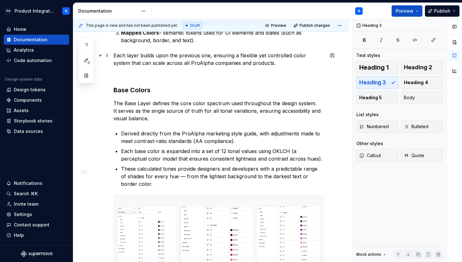
scroll to position [167, 0]
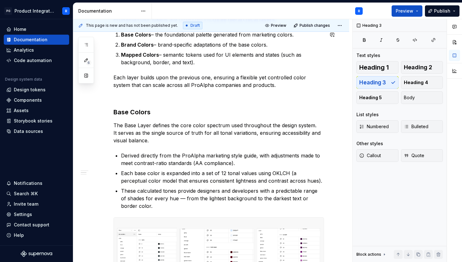
type textarea "*"
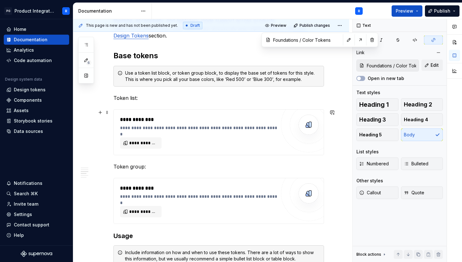
scroll to position [319, 0]
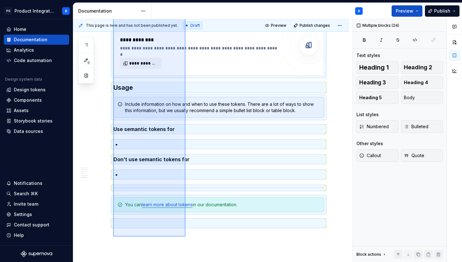
drag, startPoint x: 113, startPoint y: 54, endPoint x: 186, endPoint y: 236, distance: 196.2
click at [186, 236] on div "**********" at bounding box center [212, 140] width 279 height 243
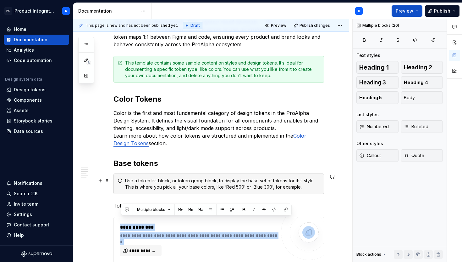
scroll to position [230, 0]
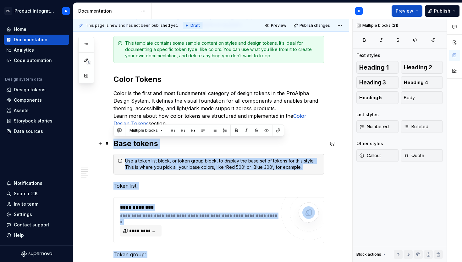
drag, startPoint x: 149, startPoint y: 202, endPoint x: 112, endPoint y: 145, distance: 67.3
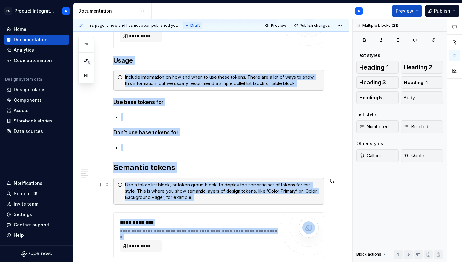
scroll to position [494, 0]
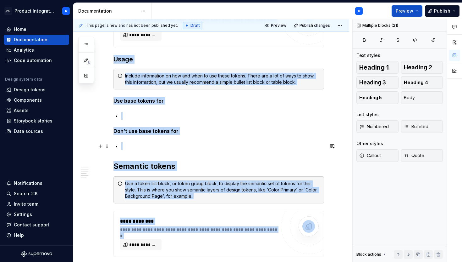
click at [198, 148] on p at bounding box center [222, 146] width 203 height 8
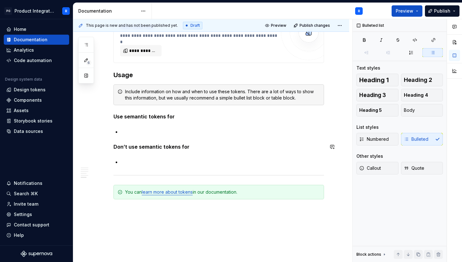
scroll to position [726, 0]
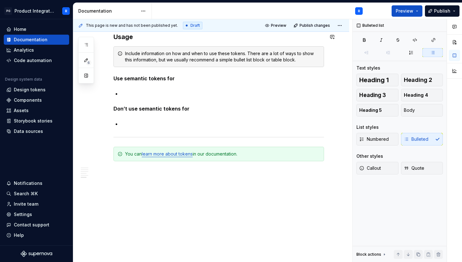
type textarea "*"
